Goal: Task Accomplishment & Management: Manage account settings

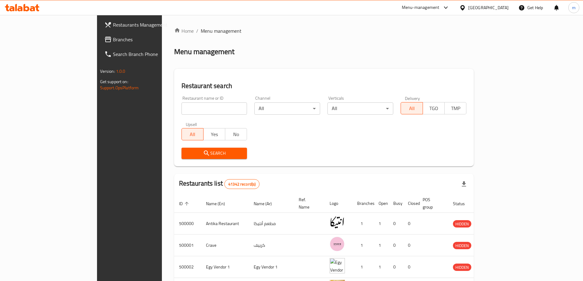
click at [439, 8] on div "Menu-management" at bounding box center [421, 7] width 38 height 7
click at [428, 54] on div "Restaurant-Management" at bounding box center [417, 53] width 48 height 7
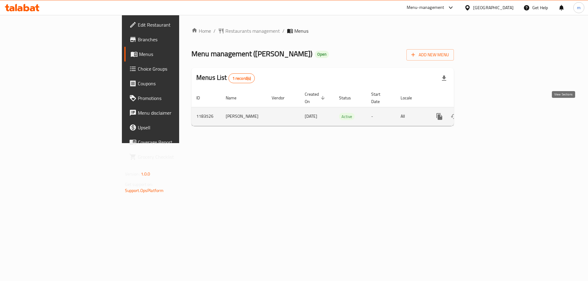
click at [487, 113] on icon "enhanced table" at bounding box center [483, 116] width 7 height 7
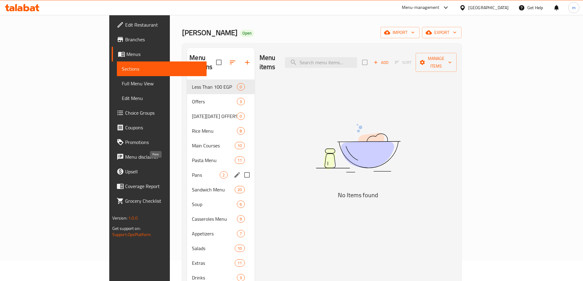
scroll to position [31, 0]
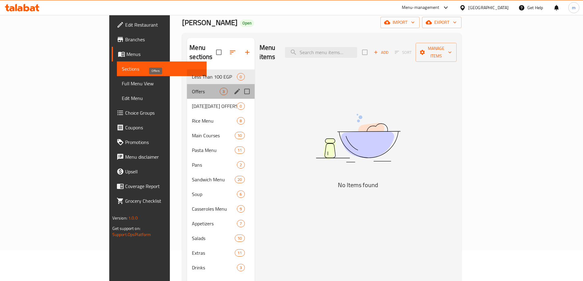
click at [192, 88] on span "Offers" at bounding box center [206, 91] width 28 height 7
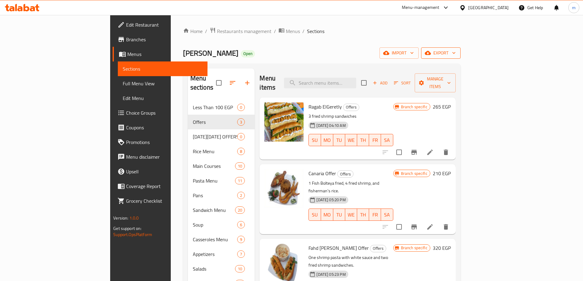
click at [456, 53] on span "export" at bounding box center [441, 53] width 30 height 8
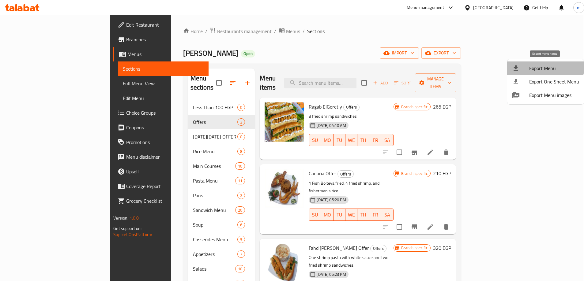
click at [543, 63] on li "Export Menu" at bounding box center [545, 68] width 77 height 13
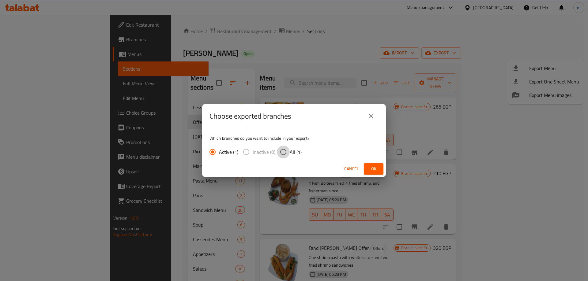
click at [286, 151] on input "All (1)" at bounding box center [283, 152] width 13 height 13
radio input "true"
click at [375, 167] on span "Ok" at bounding box center [373, 169] width 10 height 8
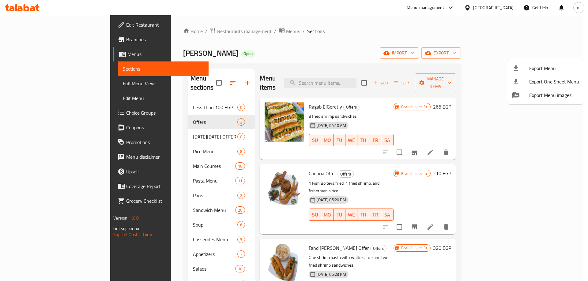
click at [169, 129] on div at bounding box center [294, 140] width 588 height 281
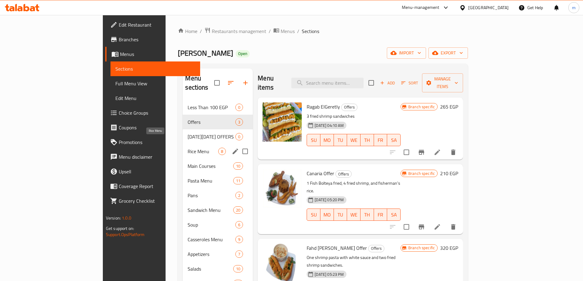
click at [188, 148] on span "Rice Menu" at bounding box center [203, 151] width 31 height 7
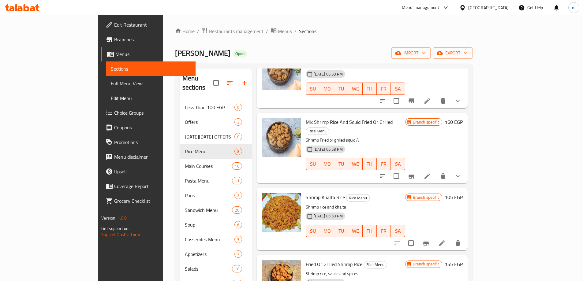
scroll to position [260, 0]
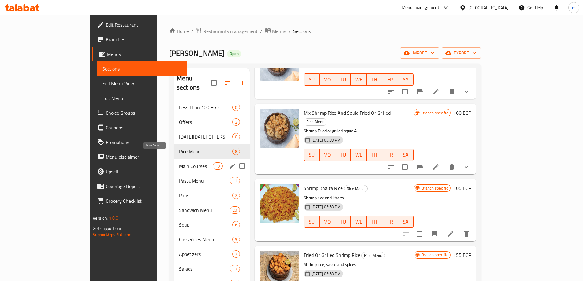
click at [179, 163] on span "Main Courses" at bounding box center [196, 166] width 34 height 7
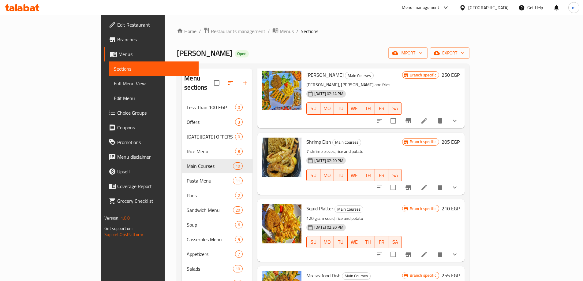
scroll to position [403, 0]
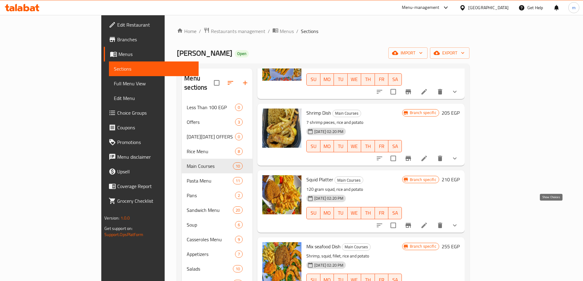
click at [458, 222] on icon "show more" at bounding box center [454, 225] width 7 height 7
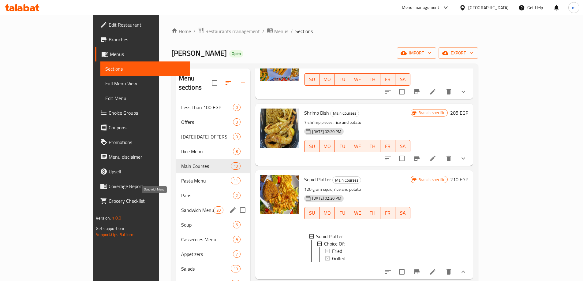
click at [181, 207] on span "Sandwich Menu" at bounding box center [197, 210] width 32 height 7
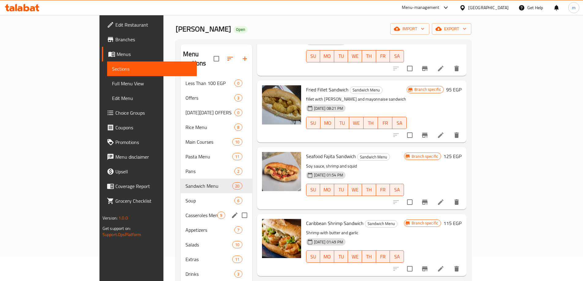
scroll to position [86, 0]
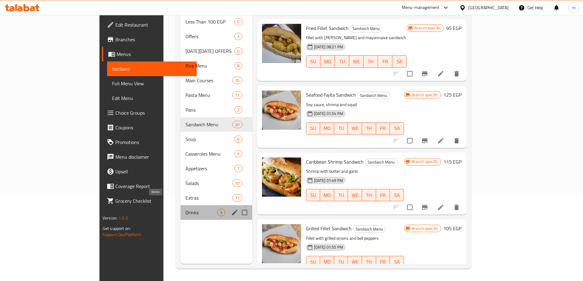
click at [185, 209] on span "Drinks" at bounding box center [201, 212] width 32 height 7
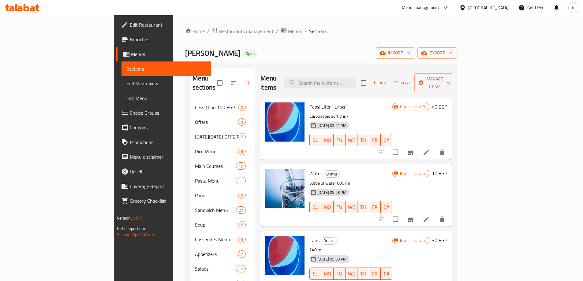
scroll to position [86, 0]
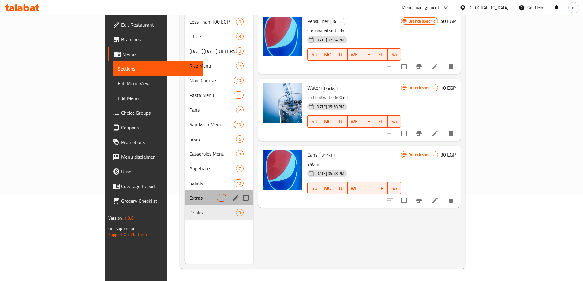
click at [185, 191] on div "Extras 11" at bounding box center [219, 198] width 69 height 15
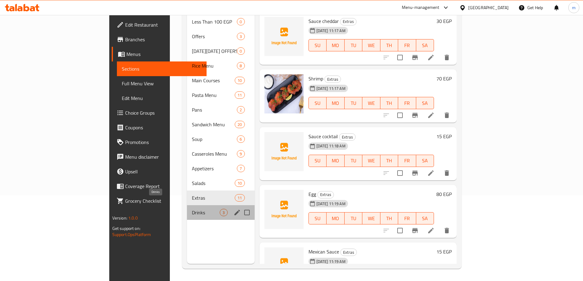
click at [192, 209] on span "Drinks" at bounding box center [206, 212] width 28 height 7
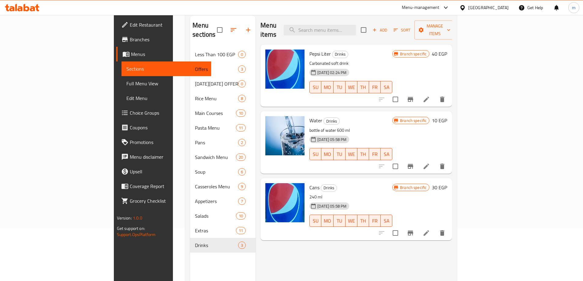
scroll to position [61, 0]
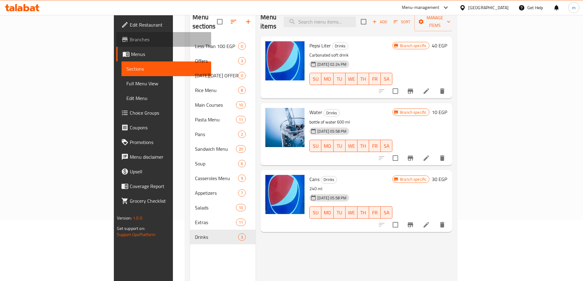
click at [116, 43] on link "Branches" at bounding box center [163, 39] width 95 height 15
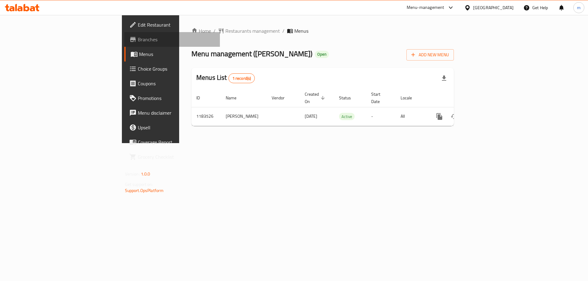
click at [138, 38] on span "Branches" at bounding box center [176, 39] width 77 height 7
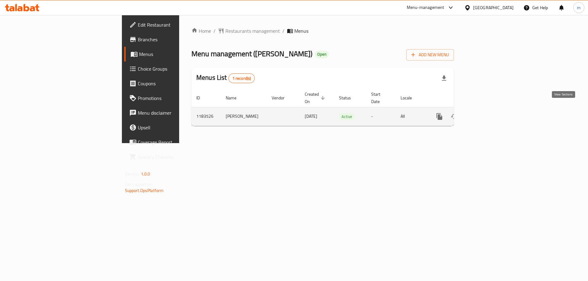
click at [491, 109] on link "enhanced table" at bounding box center [483, 116] width 15 height 15
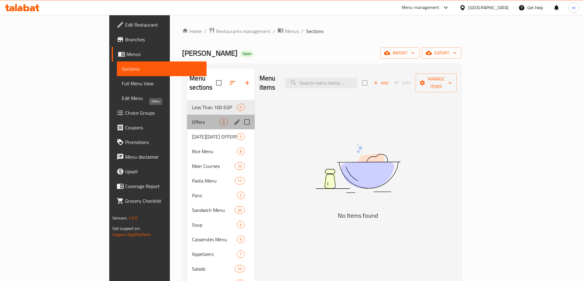
click at [192, 118] on span "Offers" at bounding box center [206, 121] width 28 height 7
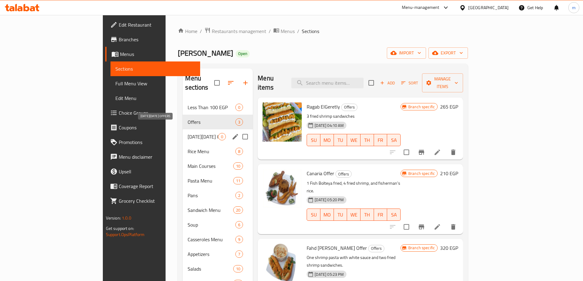
click at [188, 133] on span "BLACK FRIDAY OFFERS" at bounding box center [203, 136] width 31 height 7
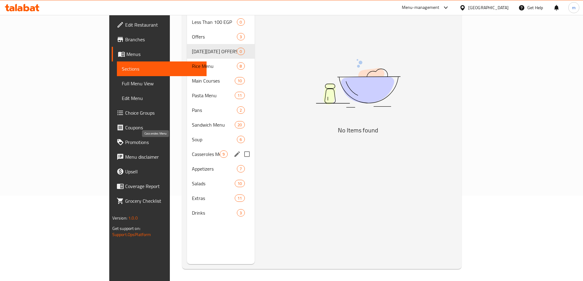
scroll to position [86, 0]
click at [192, 209] on span "Drinks" at bounding box center [206, 212] width 28 height 7
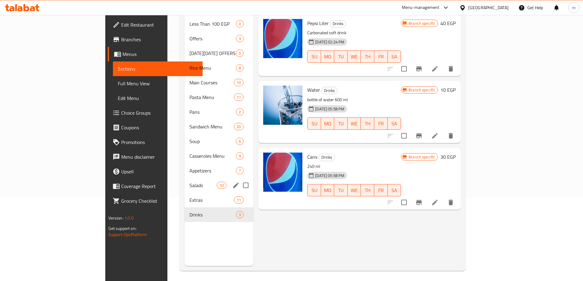
scroll to position [86, 0]
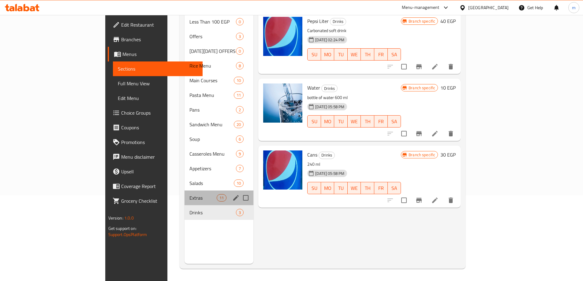
click at [185, 193] on div "Extras 11" at bounding box center [219, 198] width 69 height 15
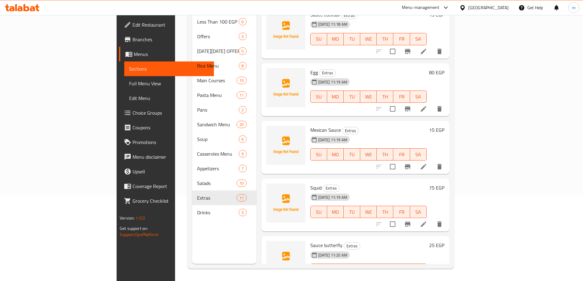
scroll to position [122, 0]
click at [427, 163] on icon at bounding box center [423, 166] width 7 height 7
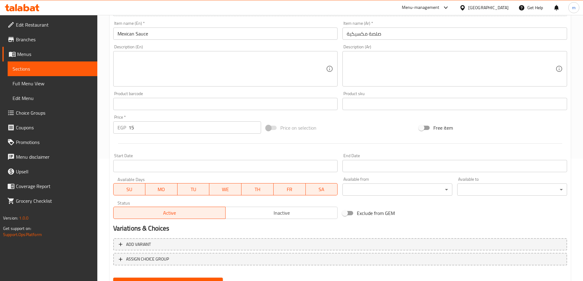
scroll to position [151, 0]
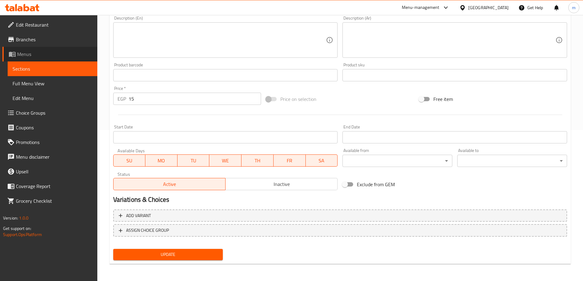
click at [40, 52] on span "Menus" at bounding box center [54, 53] width 75 height 7
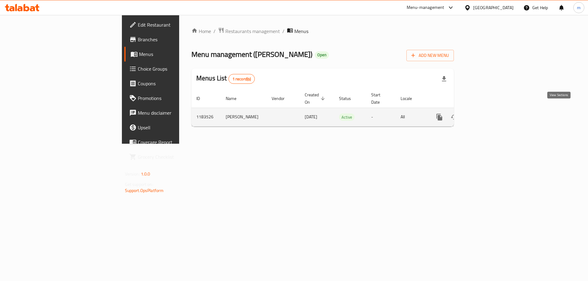
click at [487, 114] on icon "enhanced table" at bounding box center [483, 117] width 7 height 7
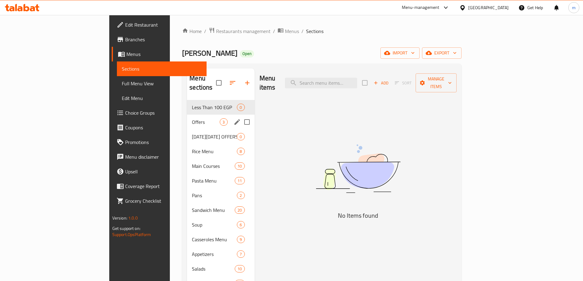
click at [187, 119] on div "Offers 3" at bounding box center [220, 122] width 67 height 15
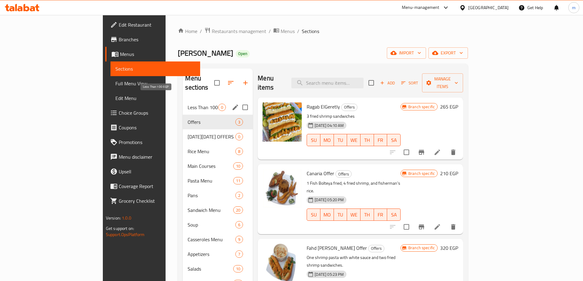
click at [188, 104] on span "Less Than 100 EGP" at bounding box center [203, 107] width 31 height 7
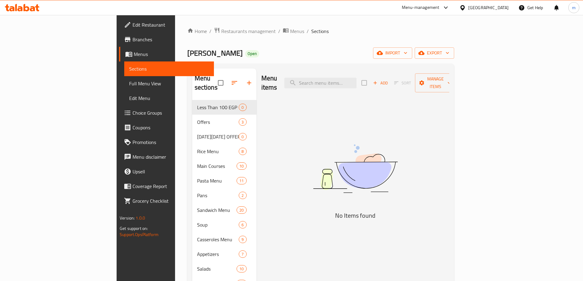
click at [133, 25] on span "Edit Restaurant" at bounding box center [171, 24] width 77 height 7
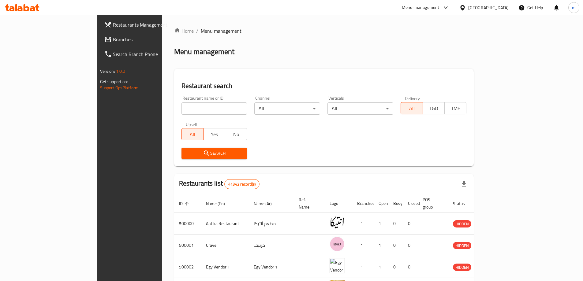
click at [439, 8] on div "Menu-management" at bounding box center [421, 7] width 38 height 7
click at [433, 53] on div "Restaurant-Management" at bounding box center [417, 53] width 48 height 7
